Goal: Task Accomplishment & Management: Complete application form

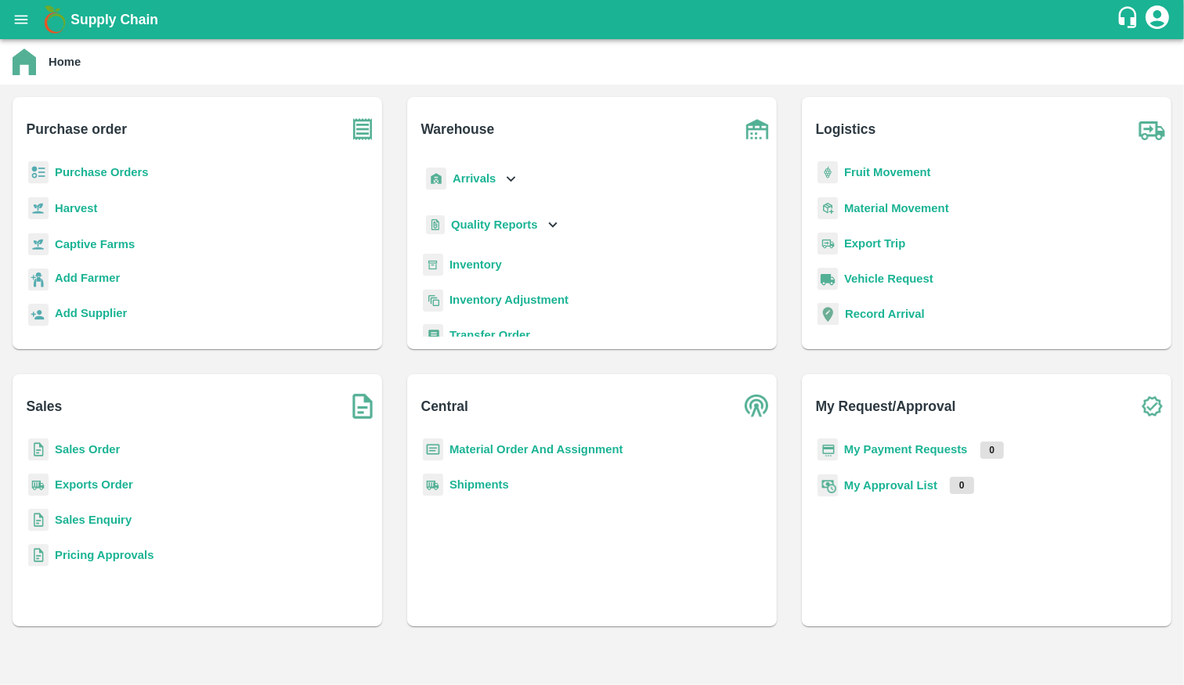
click at [912, 177] on b "Fruit Movement" at bounding box center [887, 172] width 87 height 13
click at [97, 248] on b "Captive Farms" at bounding box center [95, 244] width 80 height 13
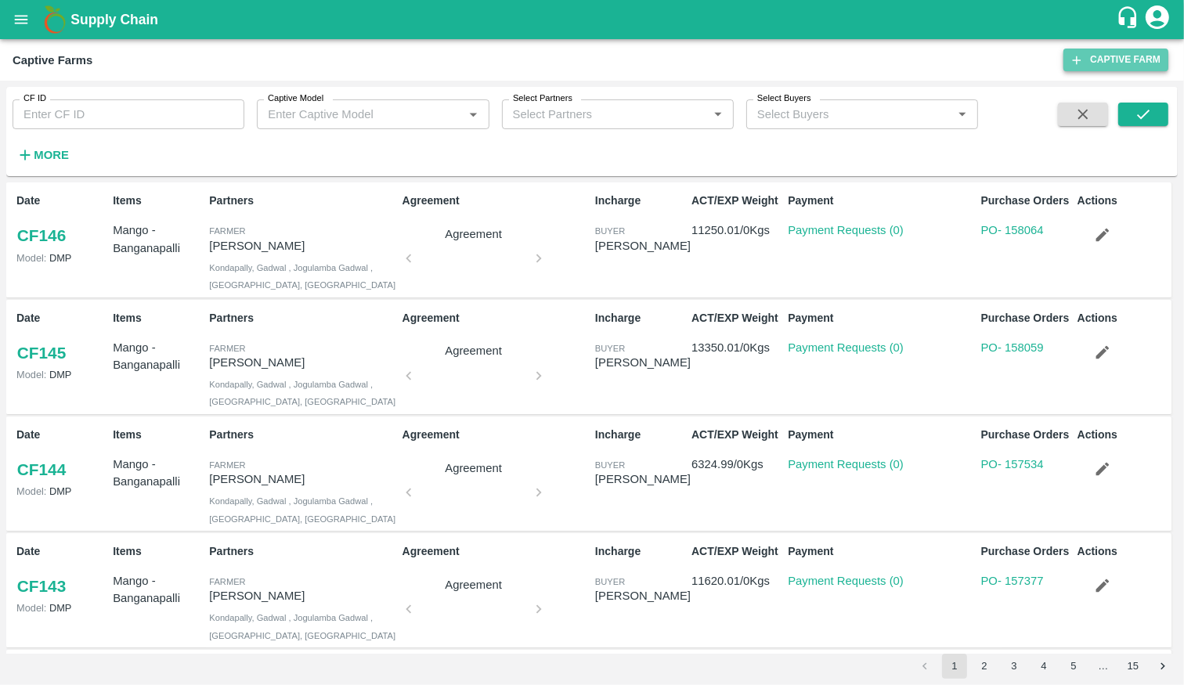
click at [1137, 63] on link "Captive Farm" at bounding box center [1116, 60] width 105 height 23
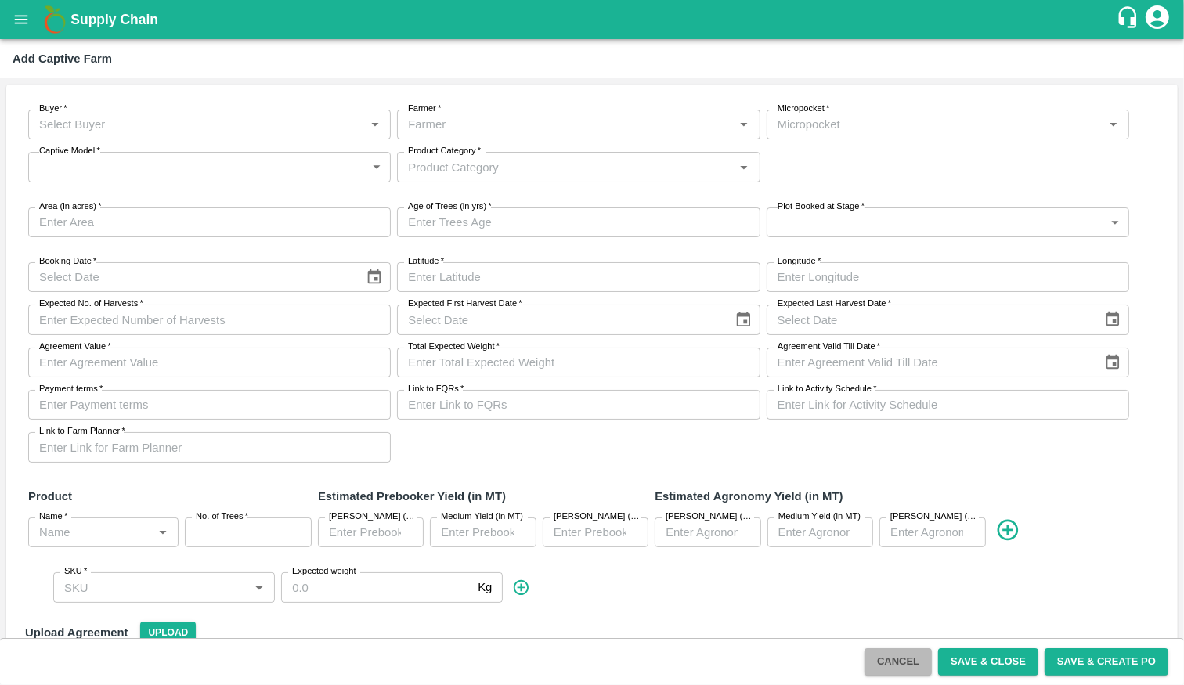
click at [906, 663] on button "Cancel" at bounding box center [898, 662] width 67 height 27
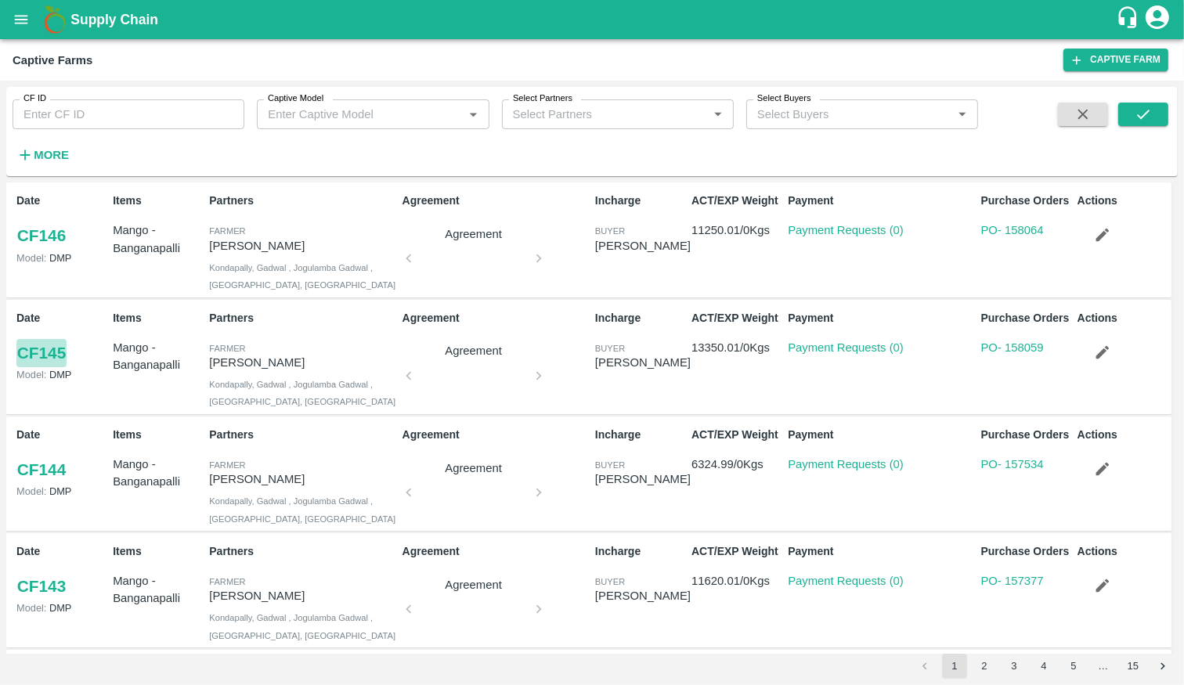
click at [66, 350] on link "CF 145" at bounding box center [41, 353] width 50 height 28
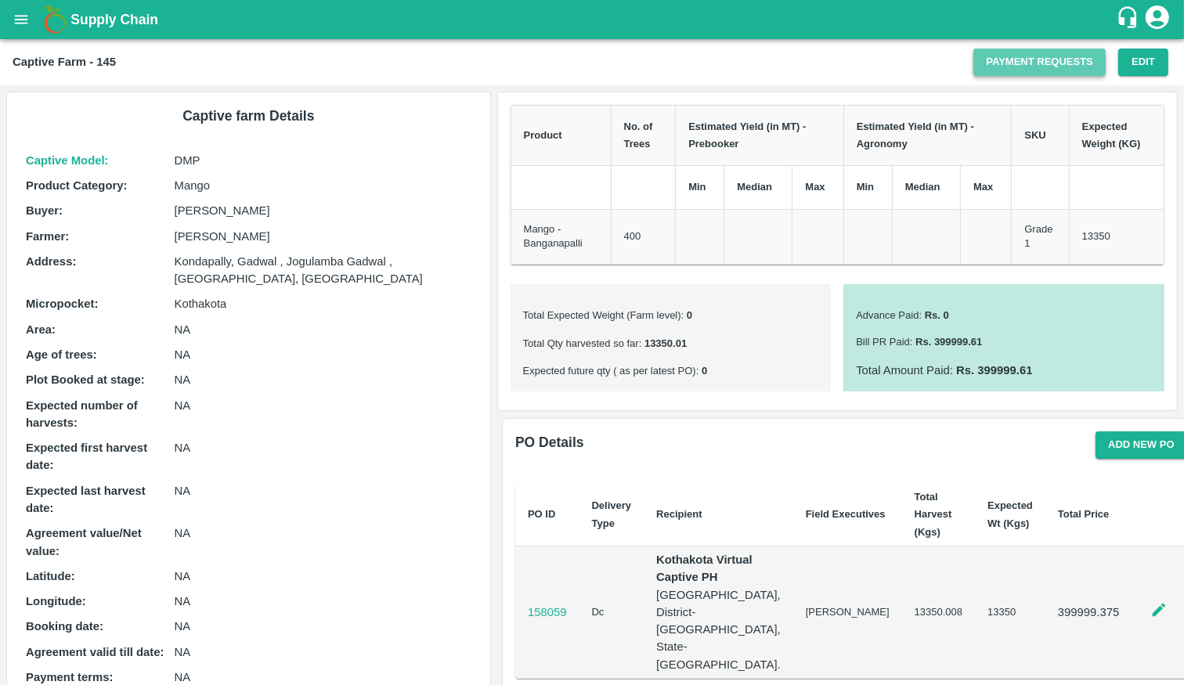
click at [1066, 64] on link "Payment Requests" at bounding box center [1040, 62] width 132 height 27
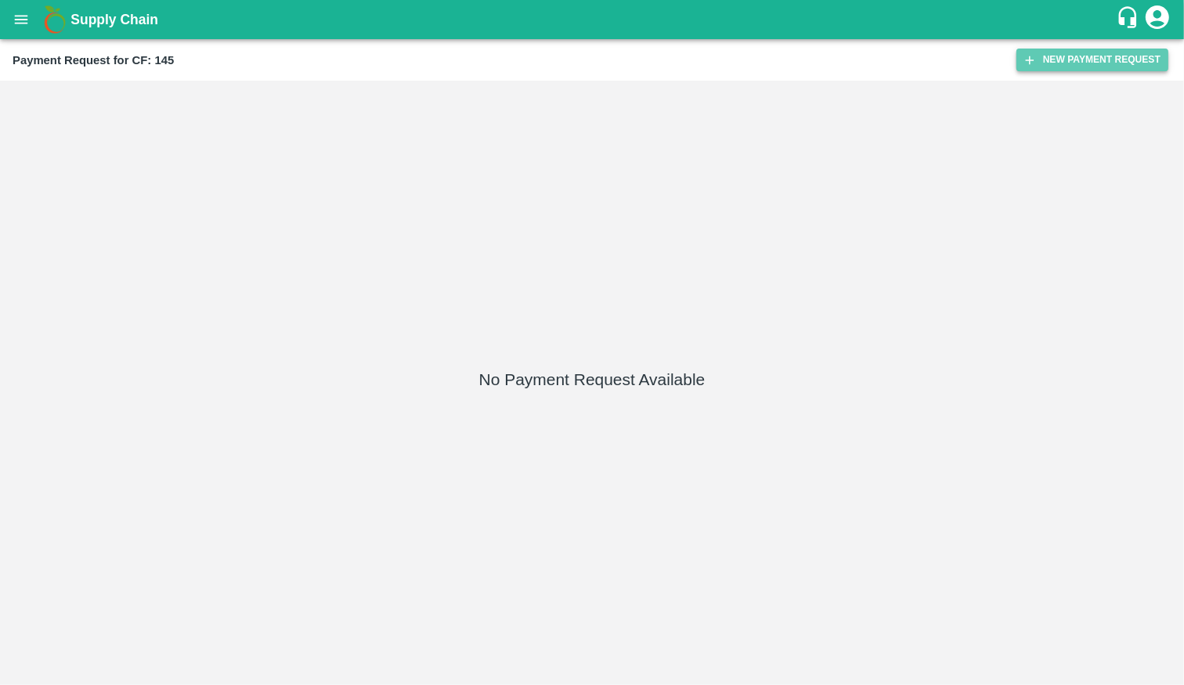
click at [1052, 67] on button "New Payment Request" at bounding box center [1093, 60] width 152 height 23
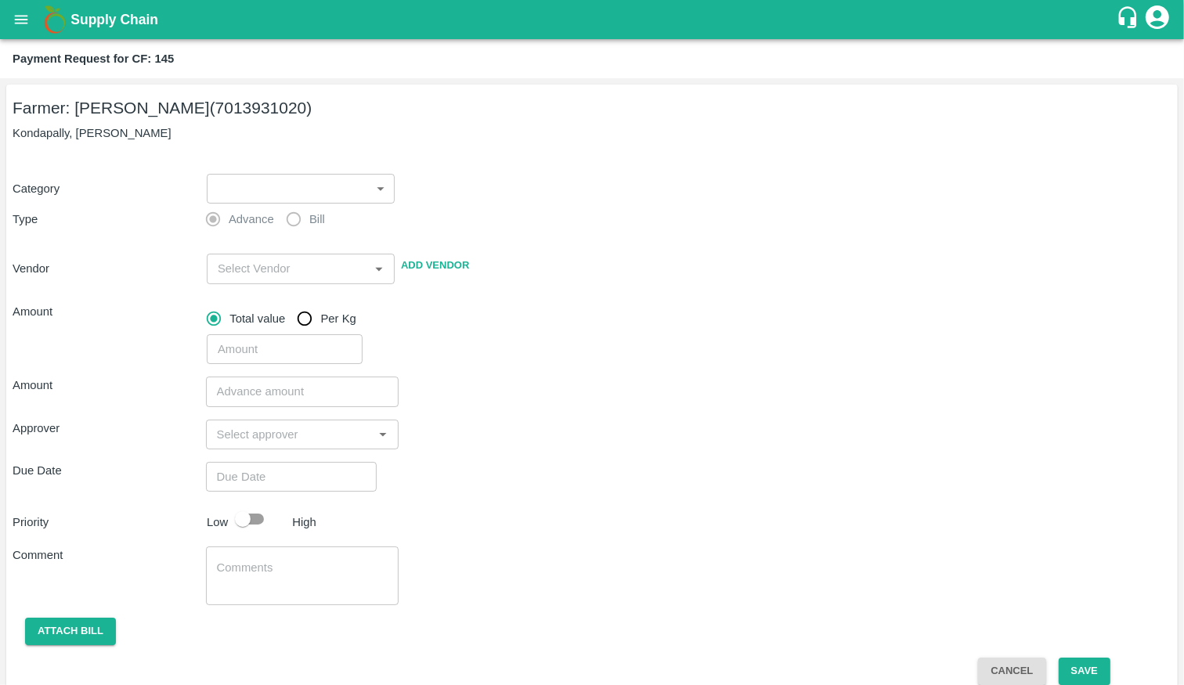
click at [298, 164] on div "Category ​ ​ Type Advance Bill Vendor ​ Add Vendor Amount Total value Per Kg ​" at bounding box center [592, 260] width 1159 height 210
click at [298, 157] on div "Category ​ ​ Type Advance Bill Vendor ​ Add Vendor Amount Total value Per Kg ​" at bounding box center [592, 260] width 1159 height 210
click at [298, 170] on div "​ ​" at bounding box center [298, 186] width 194 height 36
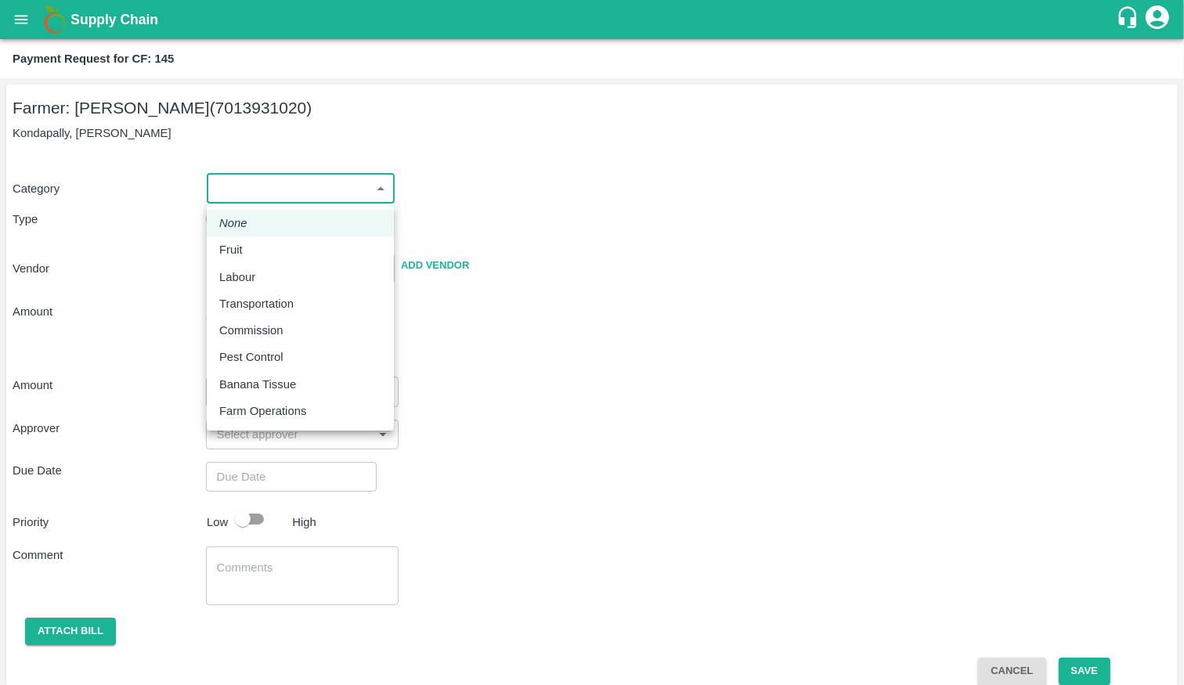
click at [298, 186] on body "Supply Chain Payment Request for CF: 145 Farmer: [PERSON_NAME] (7013931020) Kon…" at bounding box center [592, 342] width 1184 height 685
click at [339, 414] on div "Farm Operations" at bounding box center [300, 411] width 162 height 17
type input "37"
radio input "false"
radio input "true"
